Goal: Task Accomplishment & Management: Use online tool/utility

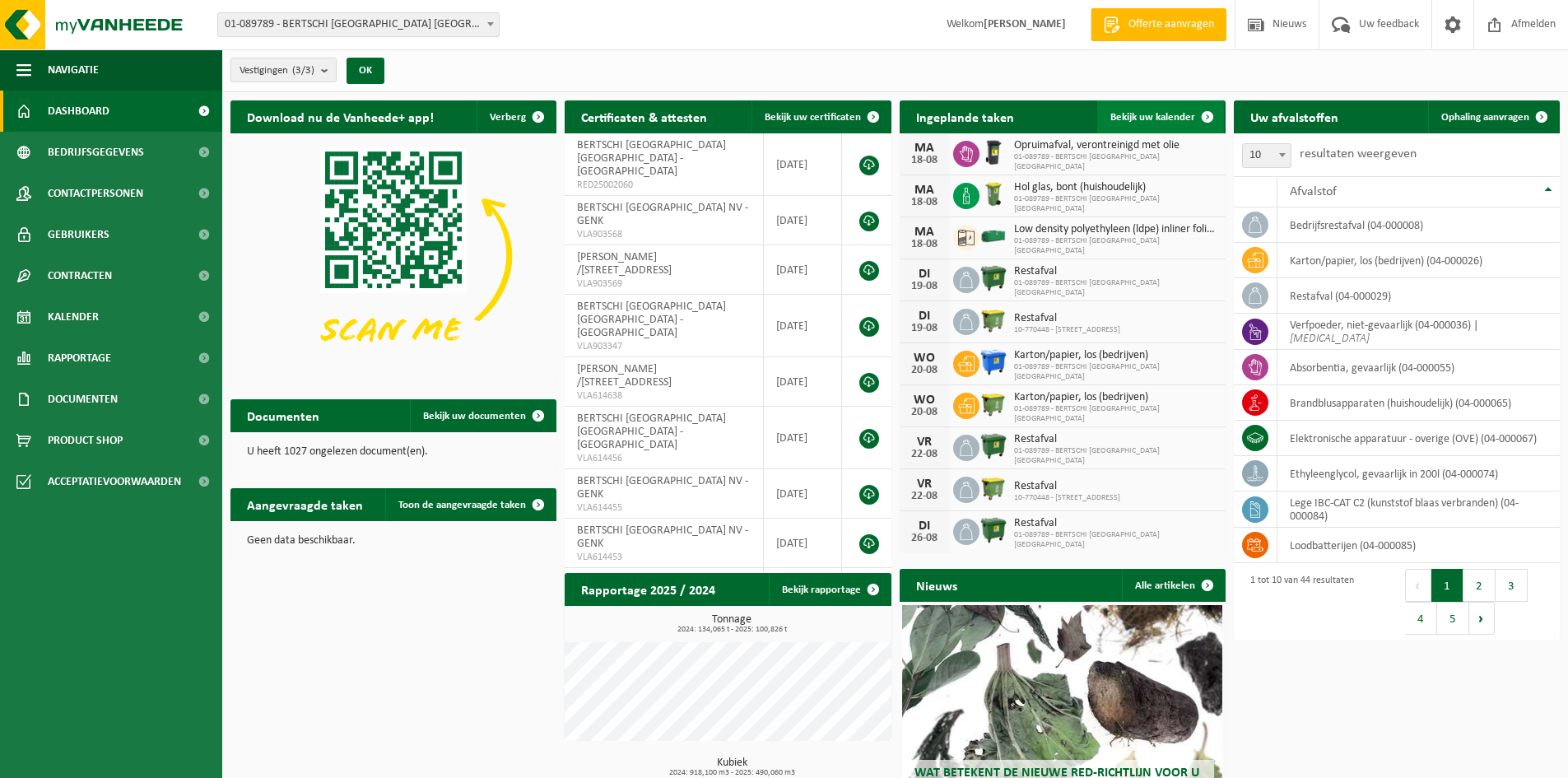
click at [1143, 122] on link "Bekijk uw kalender" at bounding box center [1161, 117] width 127 height 33
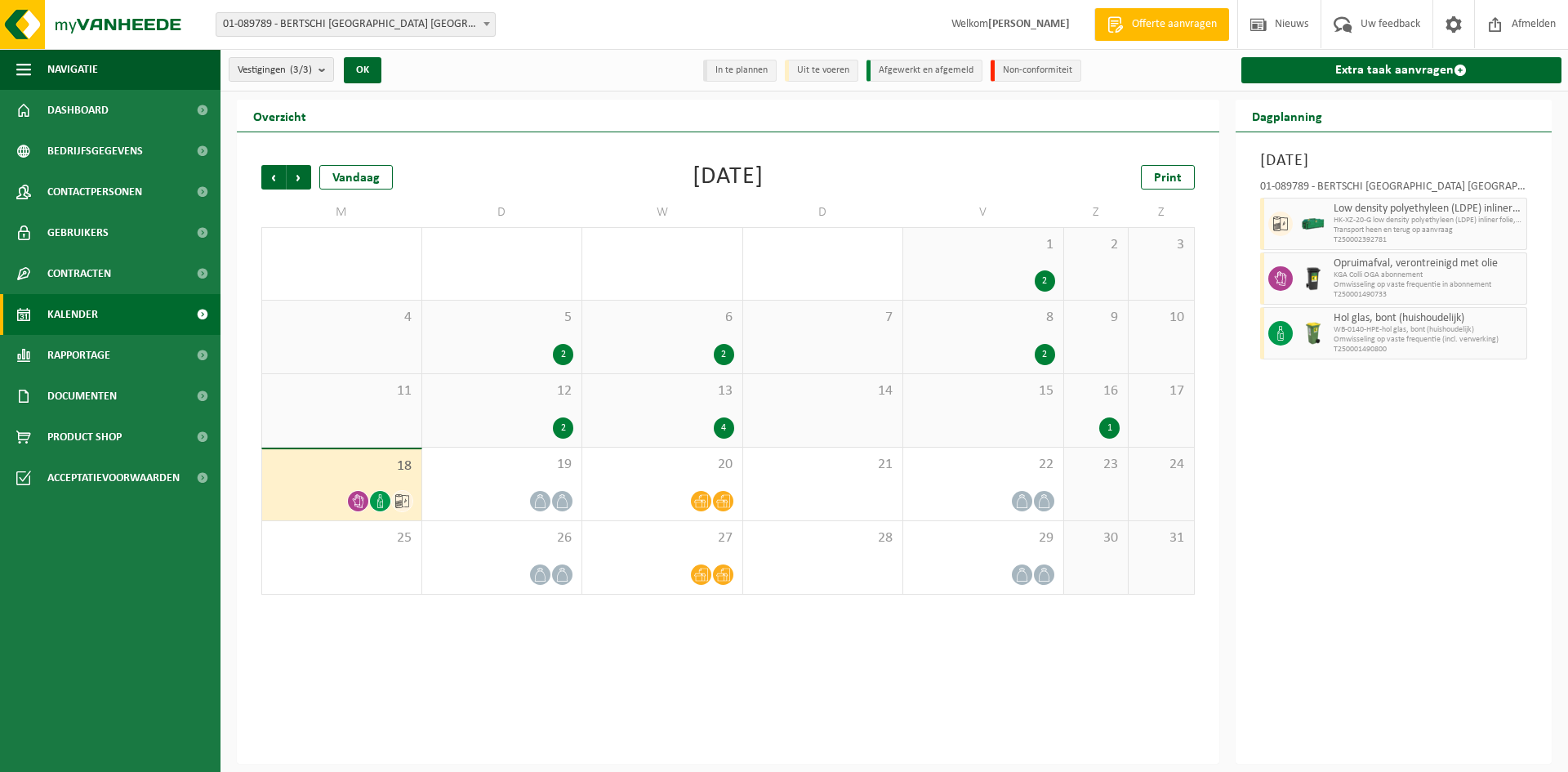
click at [1319, 221] on img at bounding box center [1312, 224] width 25 height 25
click at [387, 484] on div "18" at bounding box center [341, 484] width 159 height 71
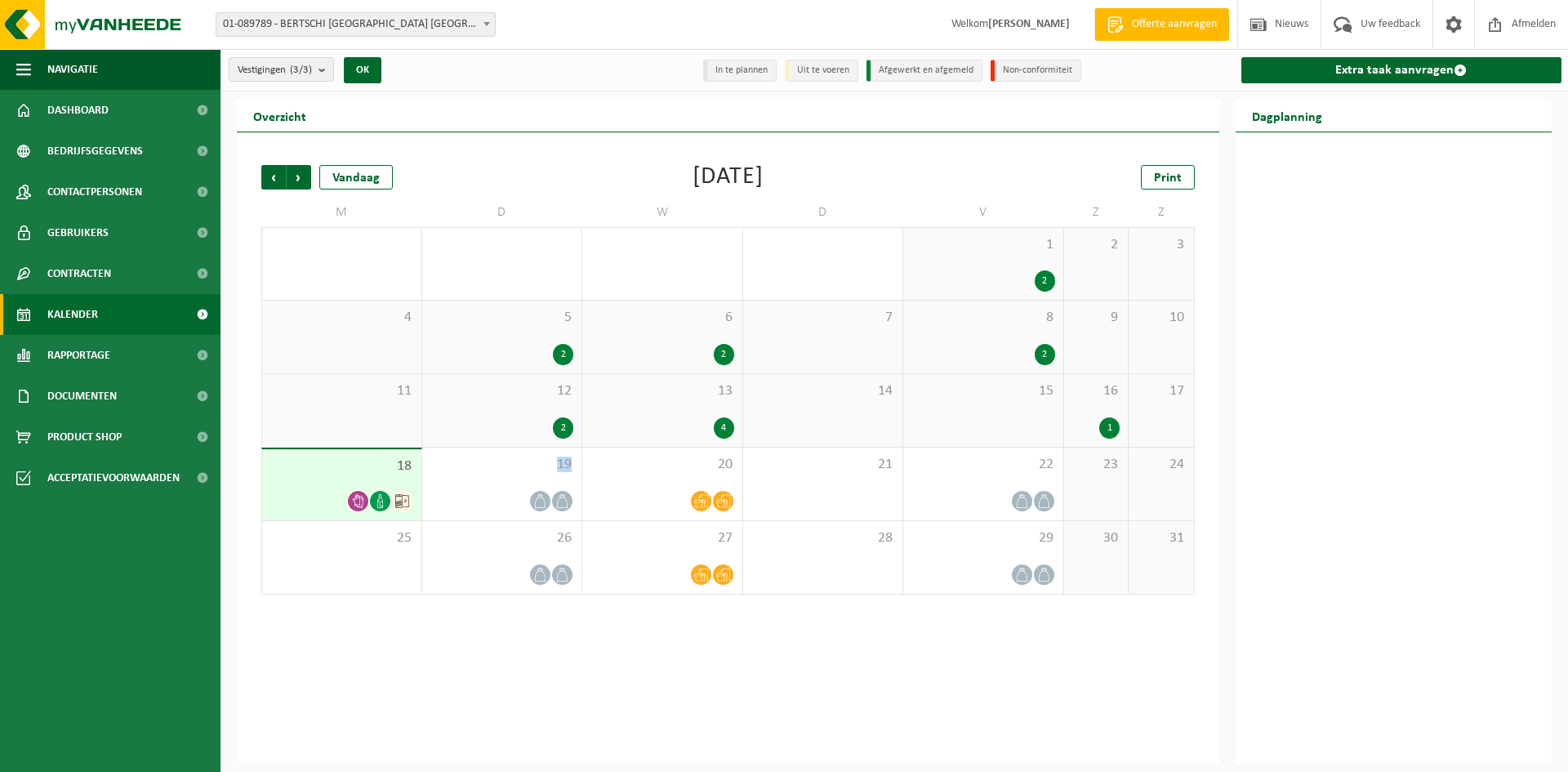
click at [388, 484] on div "18" at bounding box center [341, 484] width 159 height 71
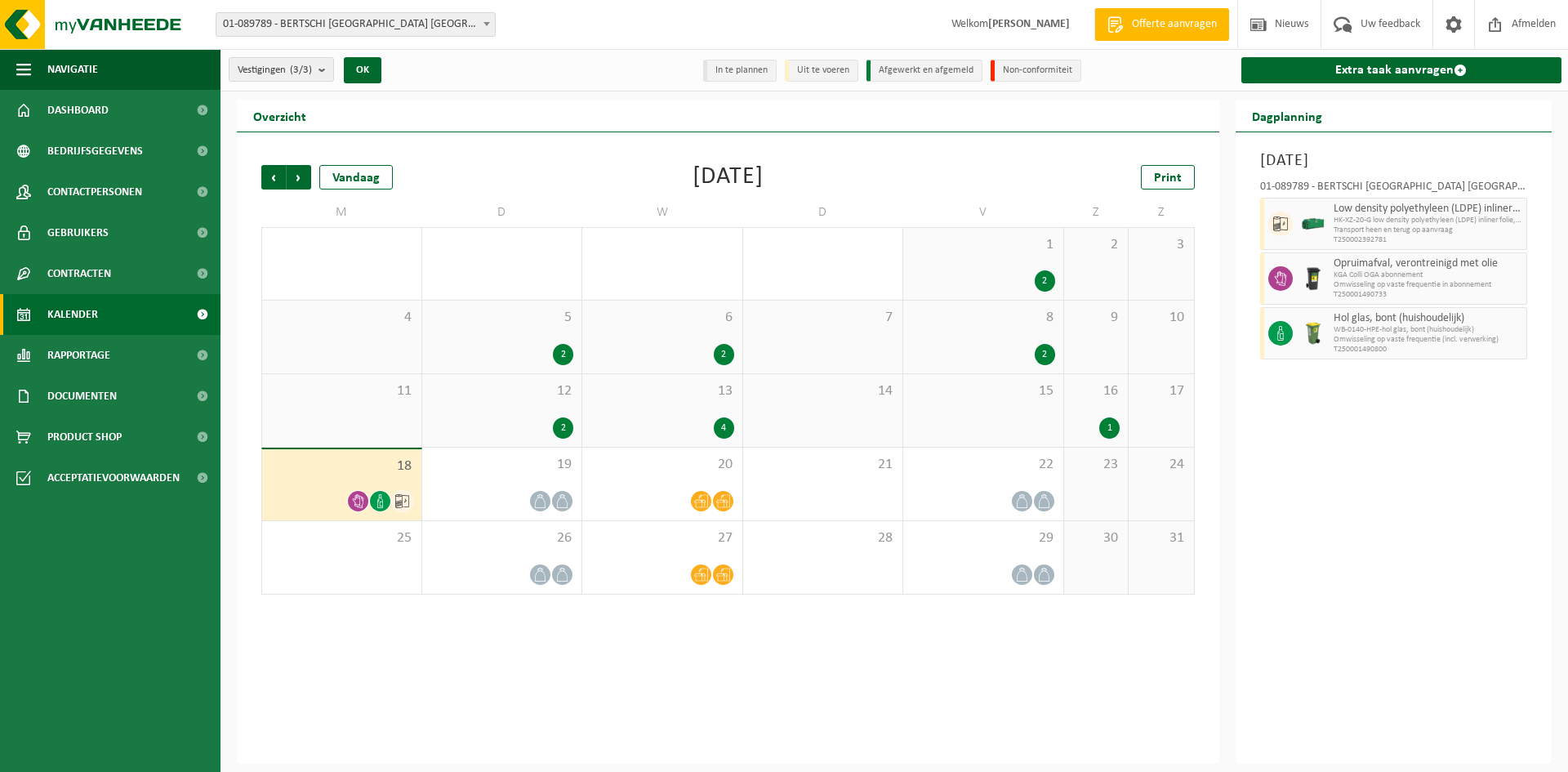
click at [1292, 222] on span at bounding box center [1280, 224] width 25 height 25
click at [1390, 76] on link "Extra taak aanvragen" at bounding box center [1402, 70] width 321 height 26
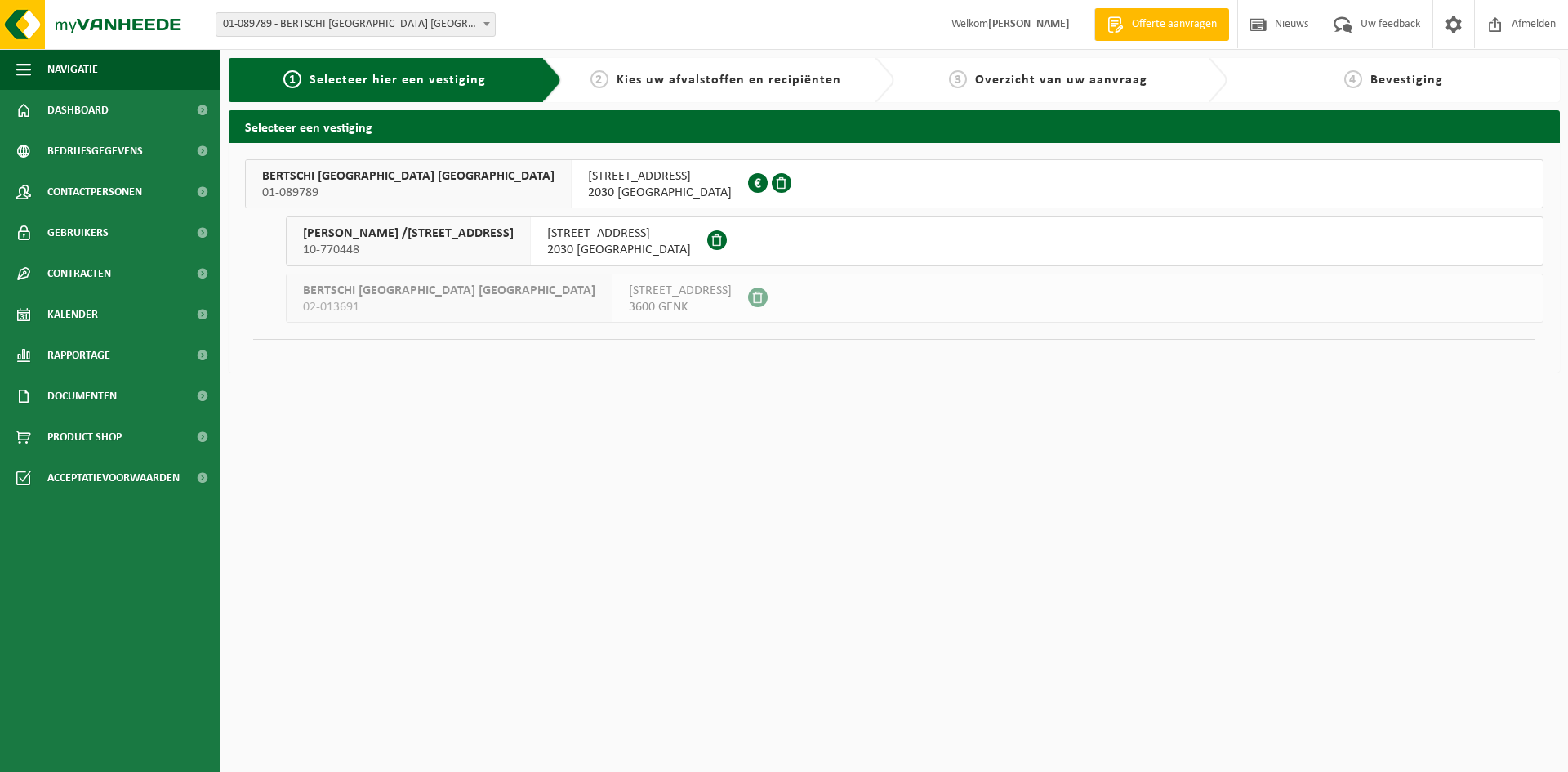
click at [588, 186] on span "2030 ANTWERPEN" at bounding box center [659, 193] width 143 height 17
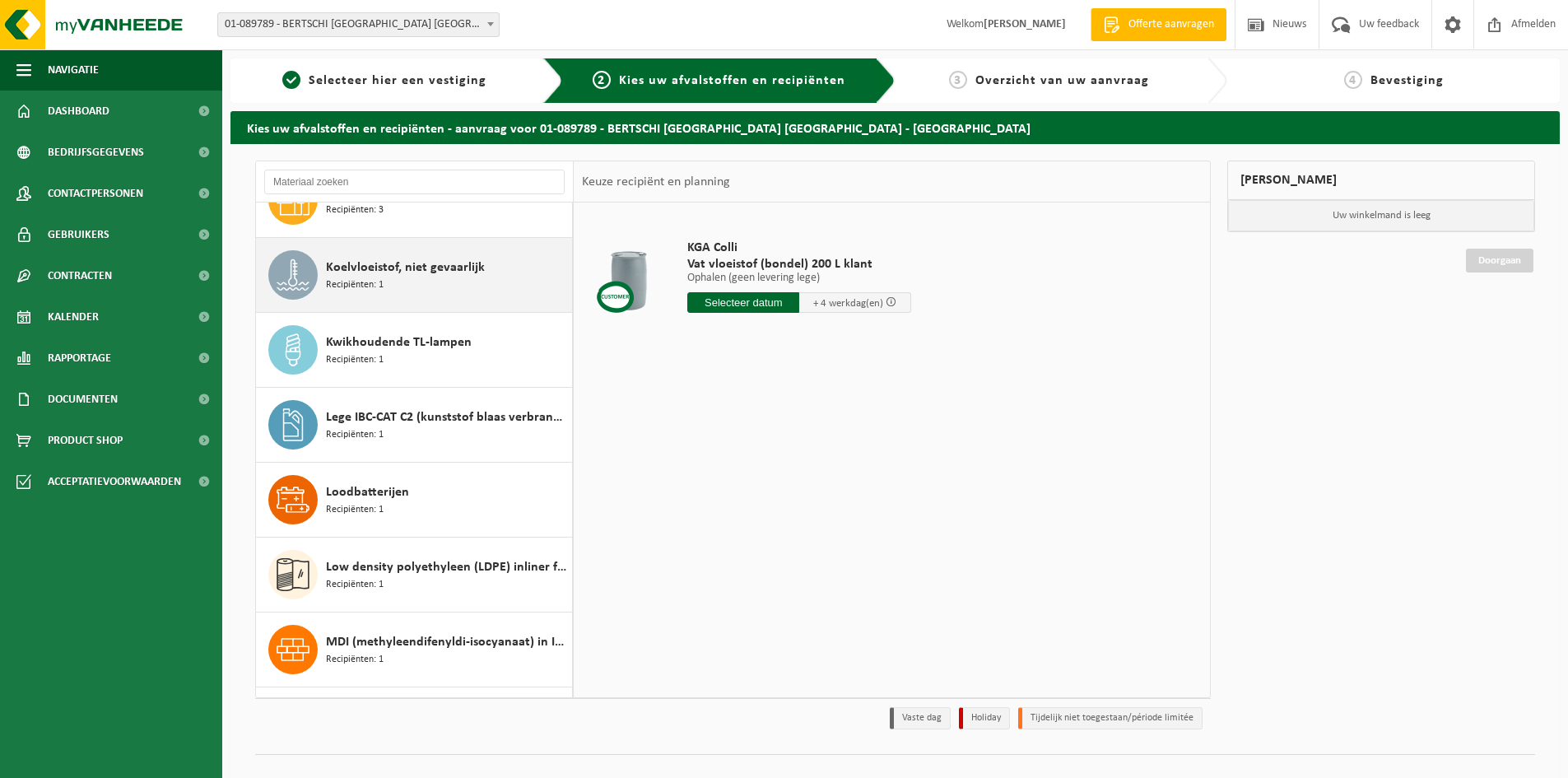
scroll to position [1153, 0]
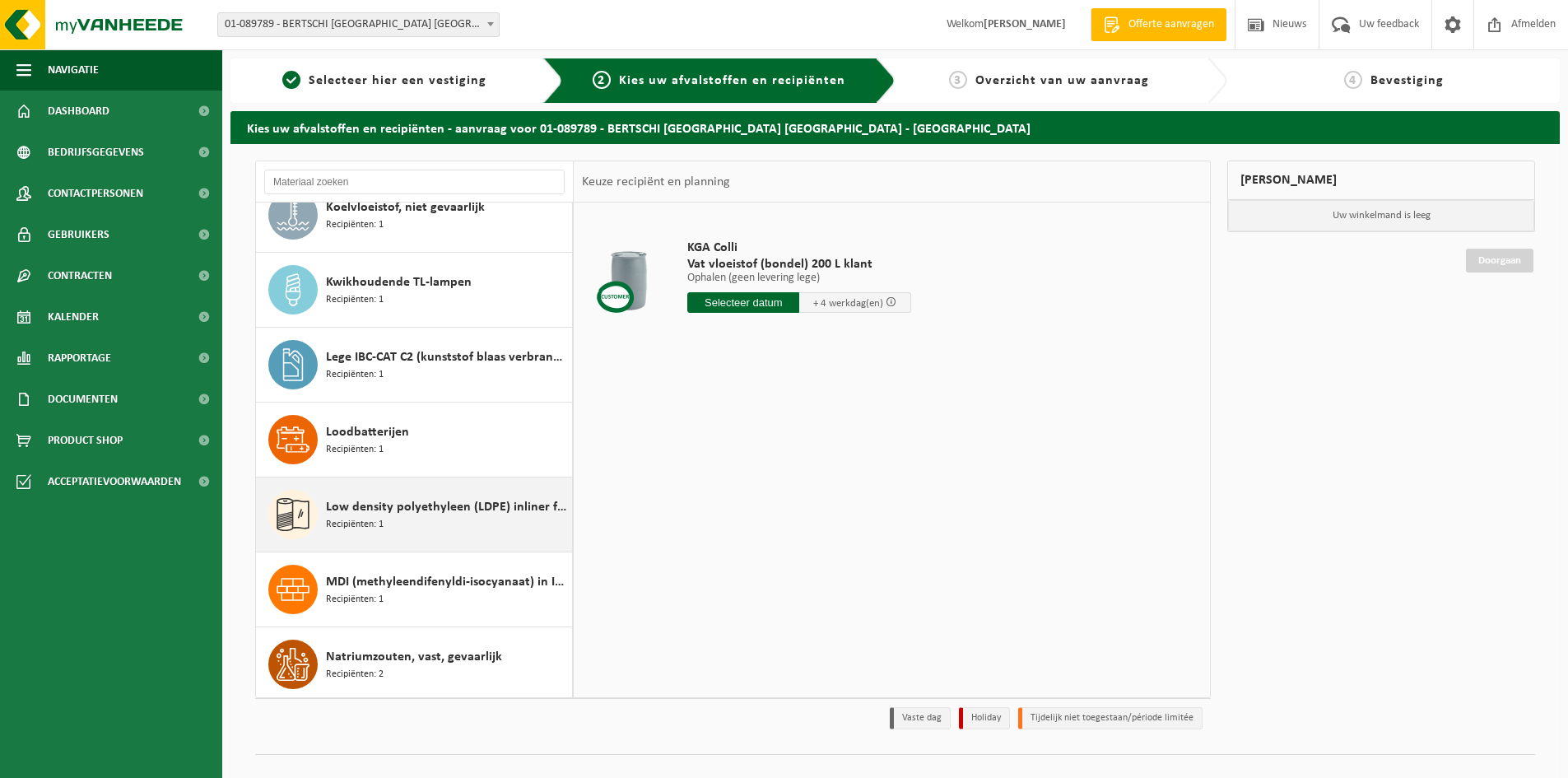
click at [349, 503] on span "Low density polyethyleen (LDPE) inliner folie, naturel, los" at bounding box center [447, 506] width 242 height 19
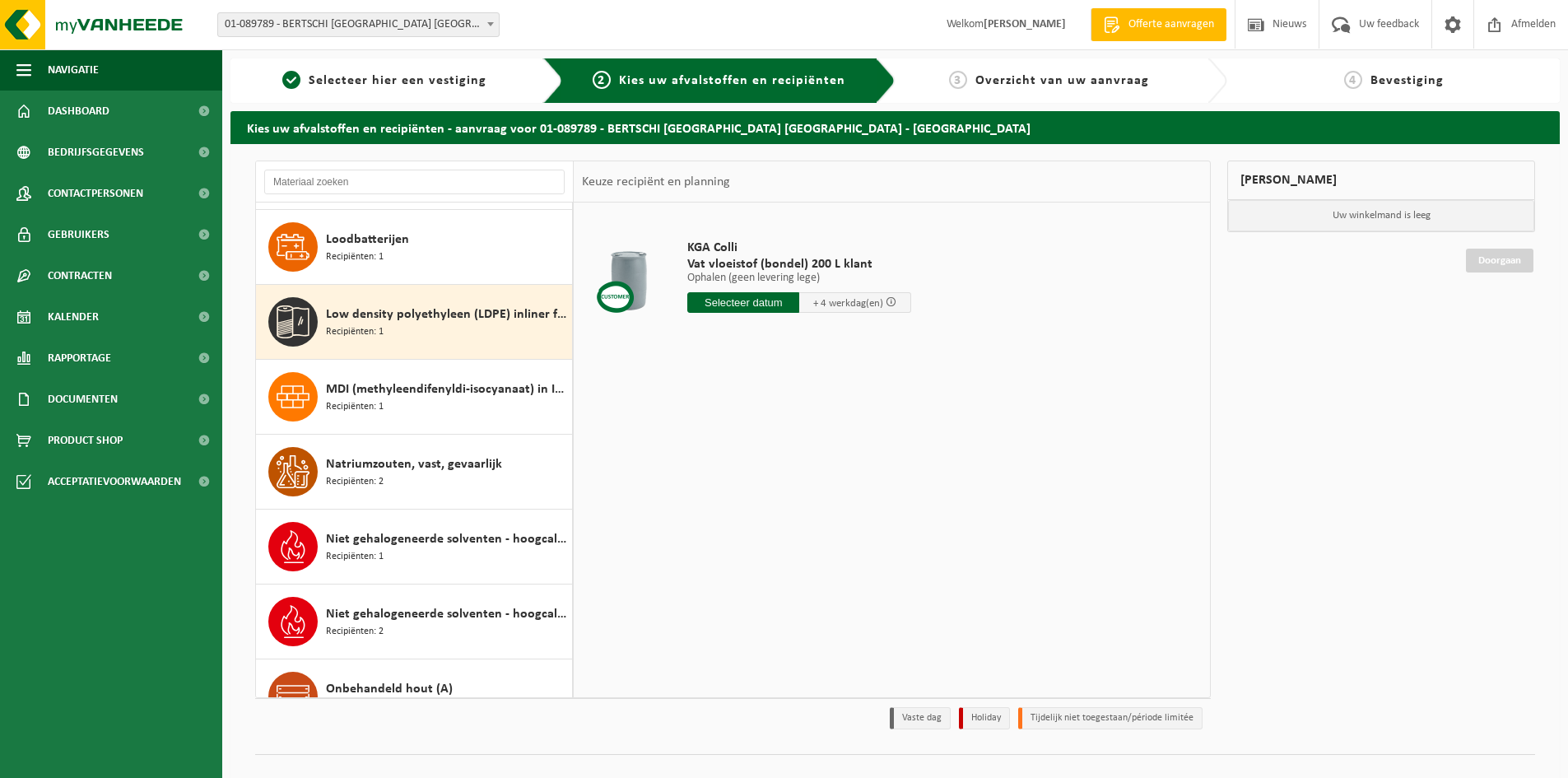
scroll to position [1425, 0]
